Goal: Task Accomplishment & Management: Understand process/instructions

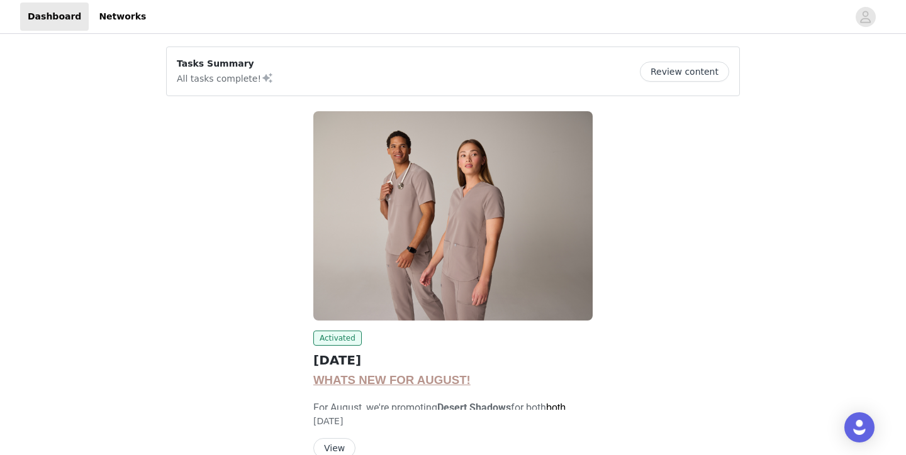
click at [706, 70] on button "Review content" at bounding box center [684, 72] width 89 height 20
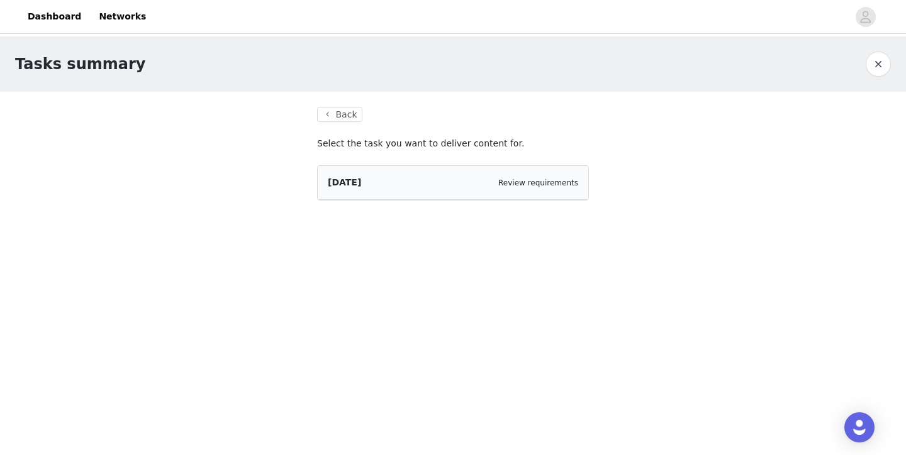
click at [513, 191] on div "[DATE] Review requirements" at bounding box center [453, 183] width 271 height 34
click at [361, 185] on span "[DATE]" at bounding box center [344, 182] width 33 height 10
click at [552, 183] on link "Review requirements" at bounding box center [538, 183] width 80 height 9
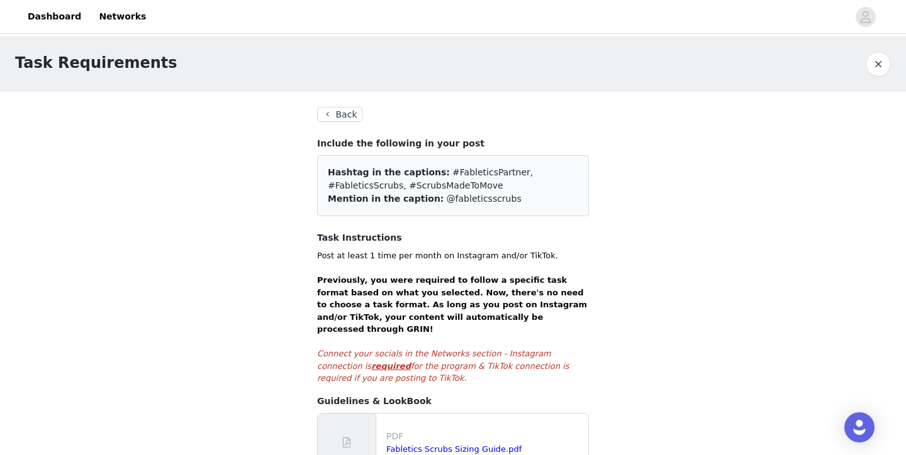
click at [338, 114] on button "Back" at bounding box center [339, 114] width 45 height 15
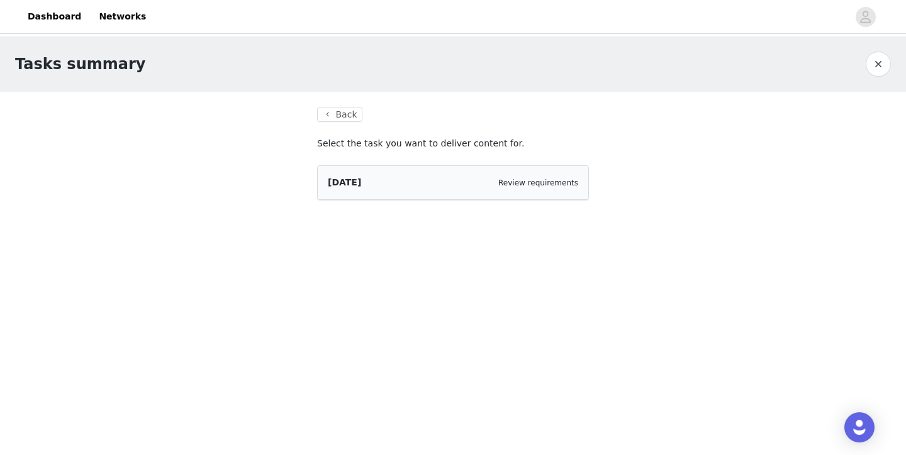
click at [437, 178] on div "[DATE] Review requirements" at bounding box center [453, 182] width 250 height 13
